Goal: Transaction & Acquisition: Purchase product/service

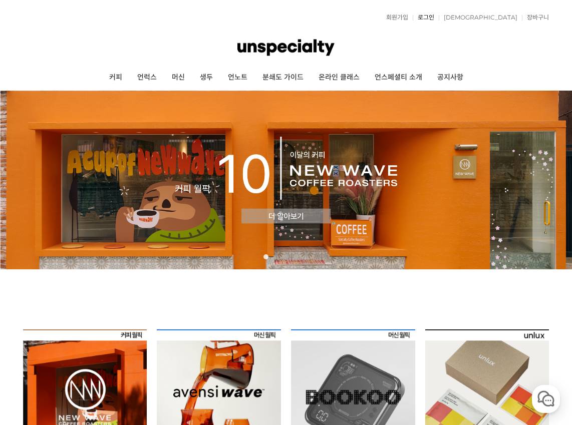
click at [434, 15] on link "로그인" at bounding box center [424, 18] width 22 height 6
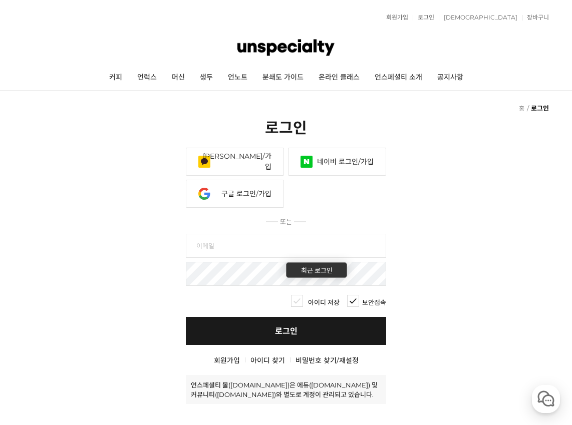
click at [248, 164] on link "카카오 로그인/가입" at bounding box center [235, 162] width 98 height 28
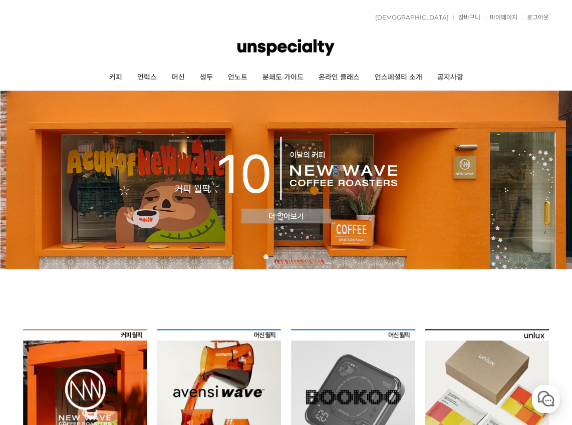
click at [87, 395] on img at bounding box center [85, 392] width 124 height 124
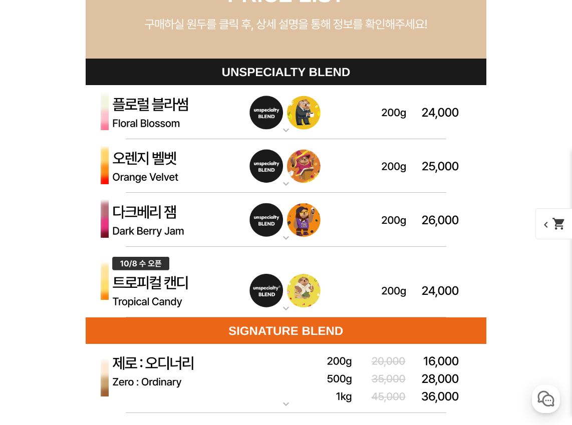
click at [168, 279] on img at bounding box center [286, 282] width 401 height 71
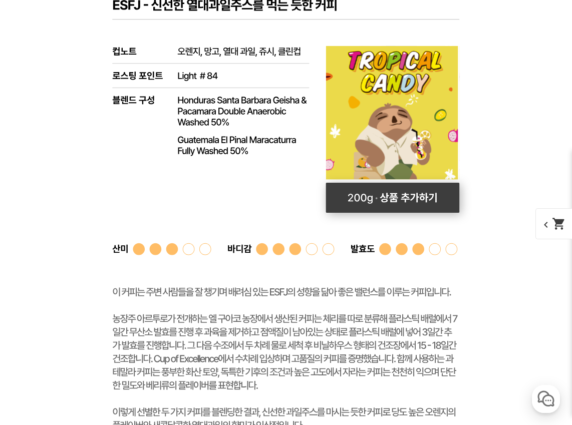
click at [409, 197] on rect at bounding box center [393, 198] width 134 height 30
select select "[10.8 오픈] 트로피컬 캔디 (언스페셜티 블렌드)"
select select "200g"
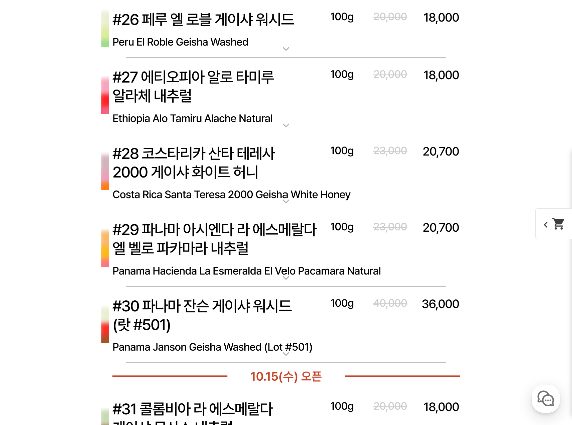
scroll to position [5367, 0]
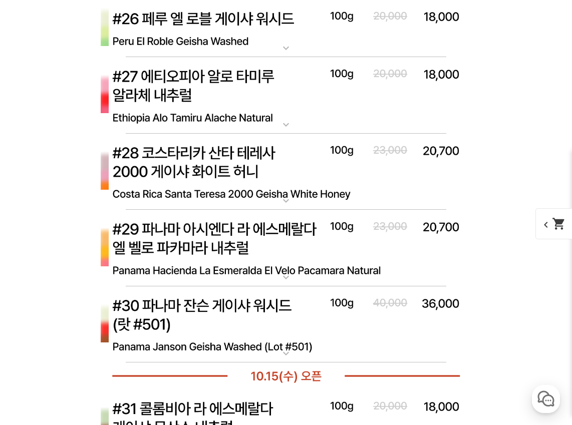
click at [545, 227] on span "chevron_left shopping_cart" at bounding box center [561, 223] width 52 height 31
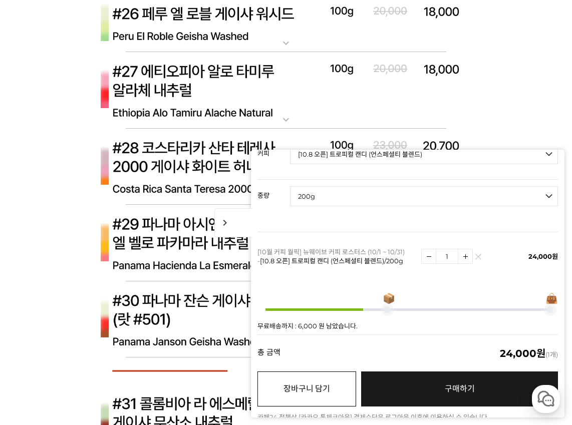
scroll to position [5373, 0]
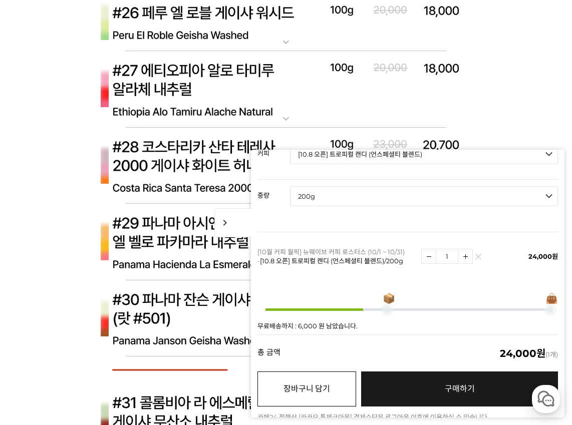
click at [314, 387] on button "장바구니 담기" at bounding box center [306, 389] width 99 height 35
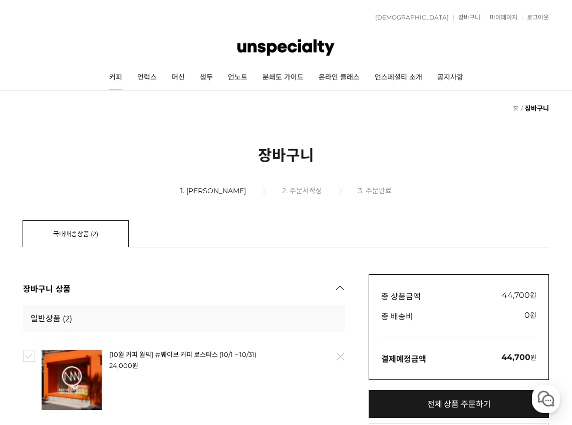
click at [117, 78] on link "커피" at bounding box center [116, 77] width 28 height 25
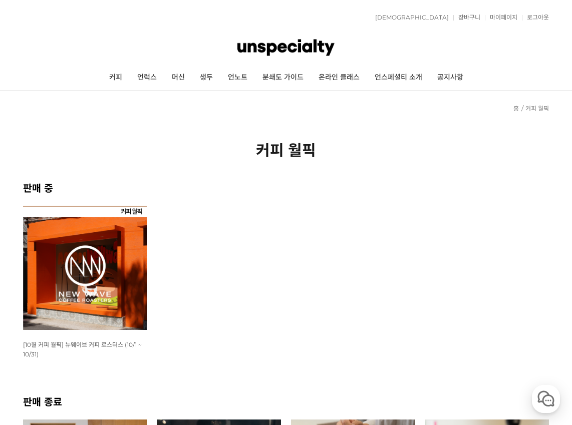
click at [87, 284] on img at bounding box center [85, 268] width 124 height 124
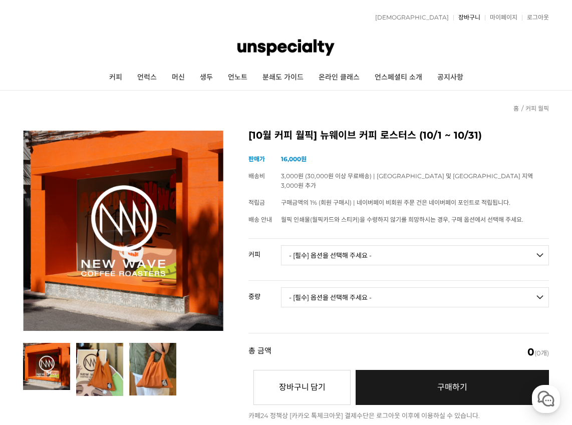
click at [468, 17] on link "장바구니" at bounding box center [466, 18] width 27 height 6
